Goal: Complete application form

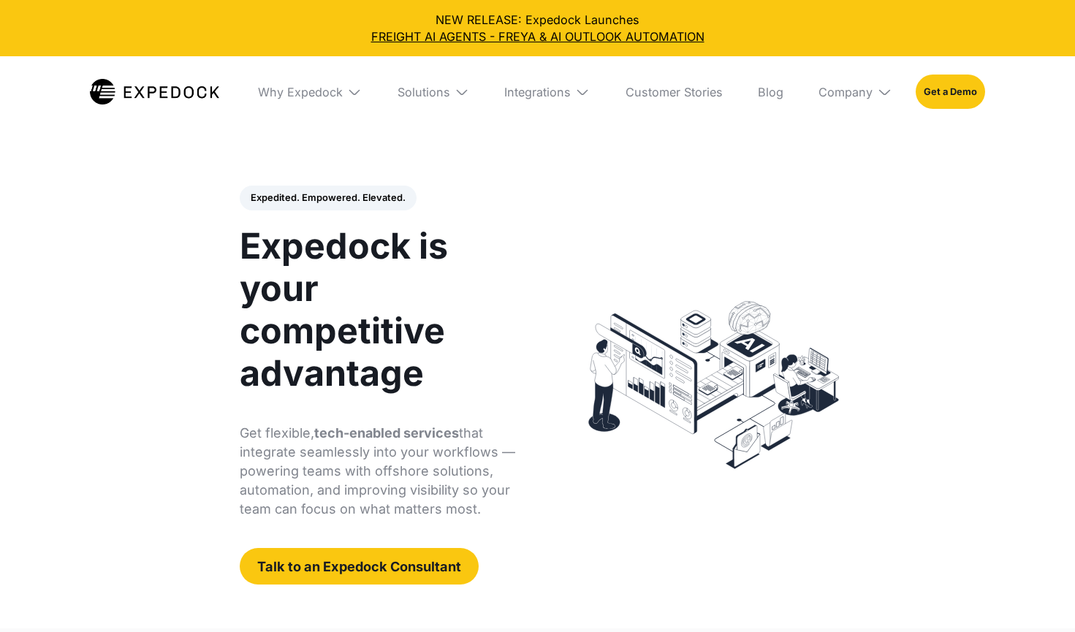
select select
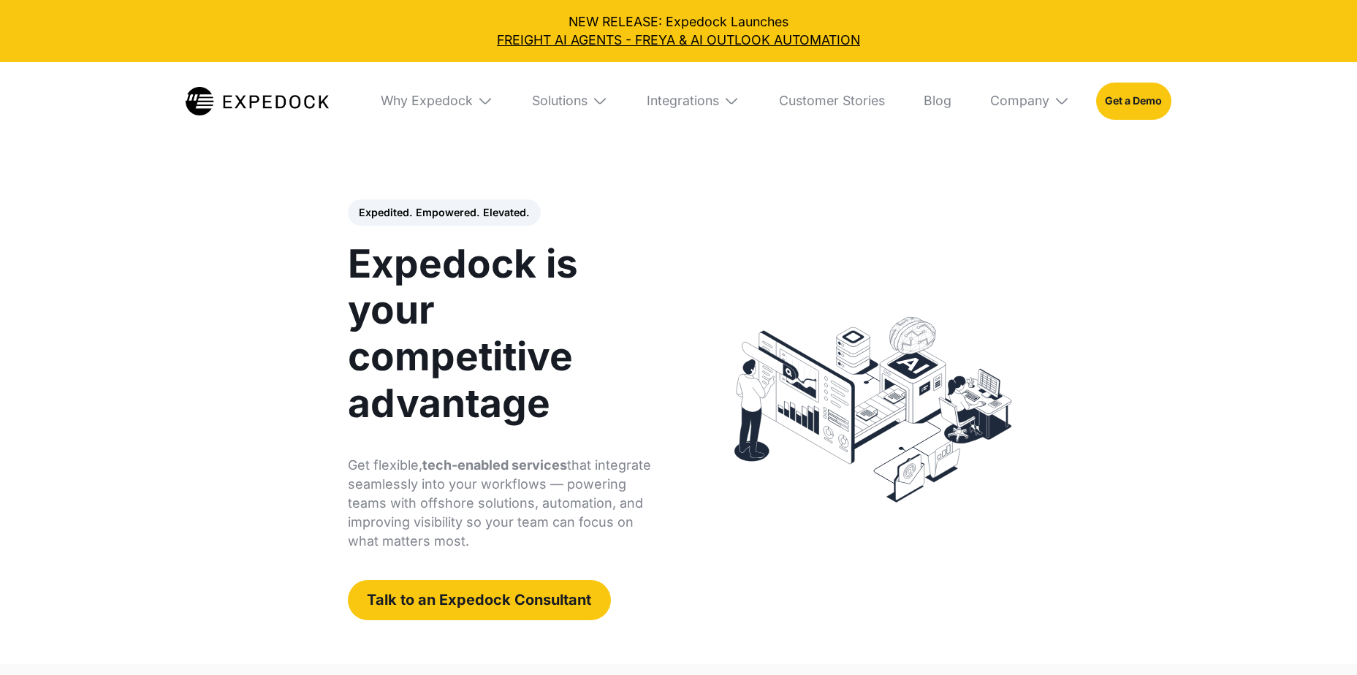
select select
